Goal: Task Accomplishment & Management: Complete application form

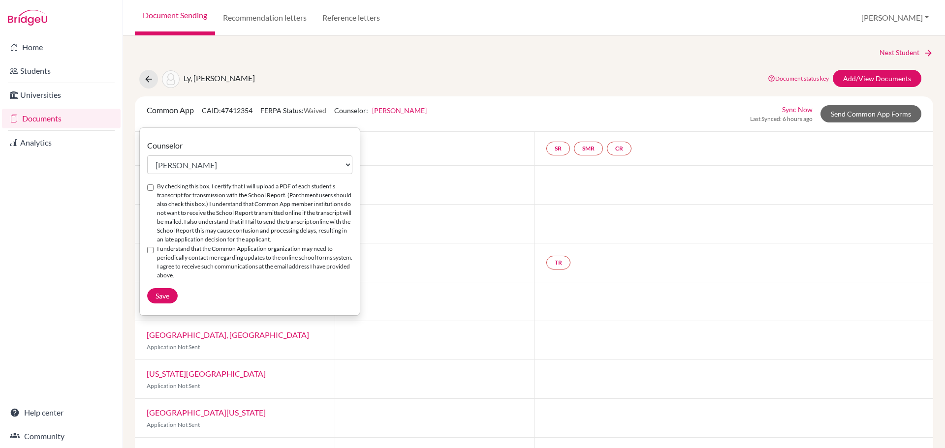
select select "360990"
click at [163, 188] on label "By checking this box, I certify that I will upload a PDF of each student’s tran…" at bounding box center [254, 213] width 195 height 62
click at [154, 188] on input "By checking this box, I certify that I will upload a PDF of each student’s tran…" at bounding box center [150, 188] width 6 height 6
checkbox input "true"
click at [154, 271] on div "I understand that the Common Application organization may need to periodically …" at bounding box center [249, 263] width 205 height 36
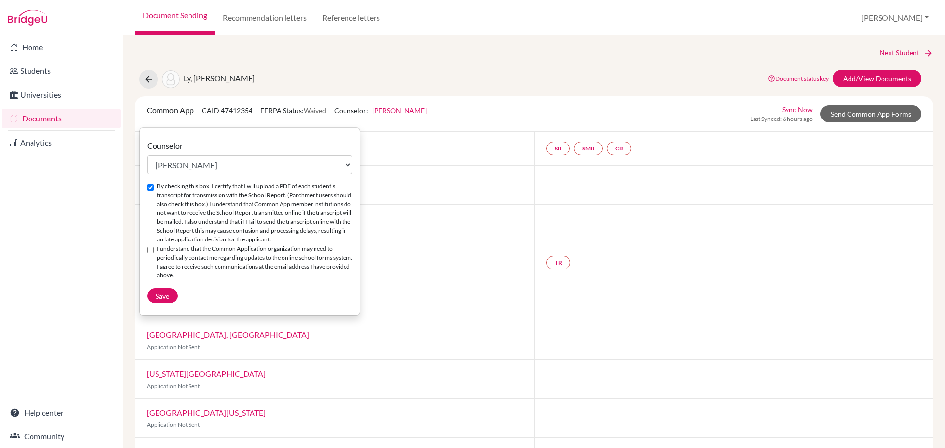
click at [157, 258] on div "I understand that the Common Application organization may need to periodically …" at bounding box center [249, 263] width 205 height 36
click at [150, 255] on div "I understand that the Common Application organization may need to periodically …" at bounding box center [249, 263] width 205 height 36
click at [153, 254] on input "I understand that the Common Application organization may need to periodically …" at bounding box center [150, 250] width 6 height 6
checkbox input "true"
click at [161, 300] on span "Save" at bounding box center [163, 296] width 14 height 8
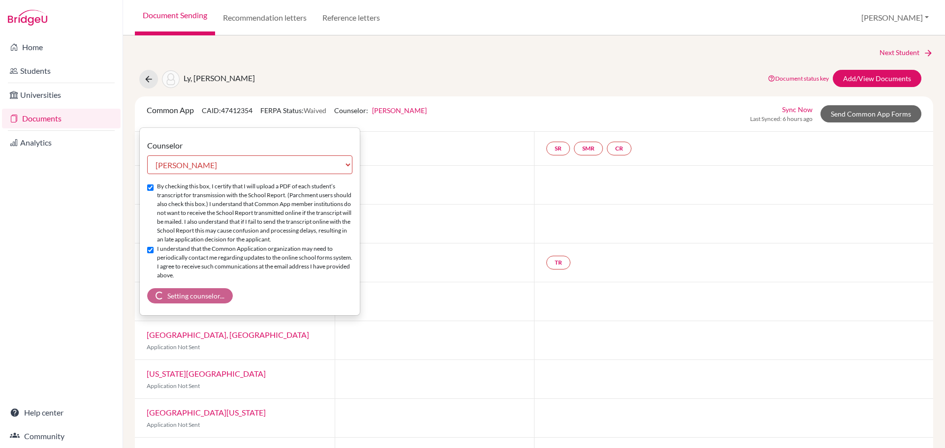
click at [150, 188] on input "By checking this box, I certify that I will upload a PDF of each student’s tran…" at bounding box center [150, 188] width 6 height 6
checkbox input "false"
click at [155, 257] on div "I understand that the Common Application organization may need to periodically …" at bounding box center [249, 263] width 205 height 36
click at [153, 254] on input "I understand that the Common Application organization may need to periodically …" at bounding box center [150, 250] width 6 height 6
checkbox input "false"
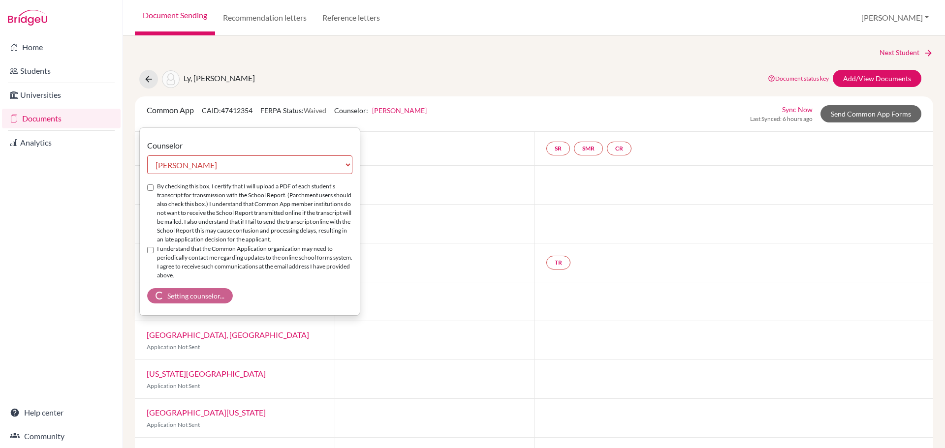
click at [600, 60] on div "Next Student Ly, [PERSON_NAME] Document status key TR Requirement. Document not…" at bounding box center [534, 300] width 798 height 507
